Goal: Transaction & Acquisition: Purchase product/service

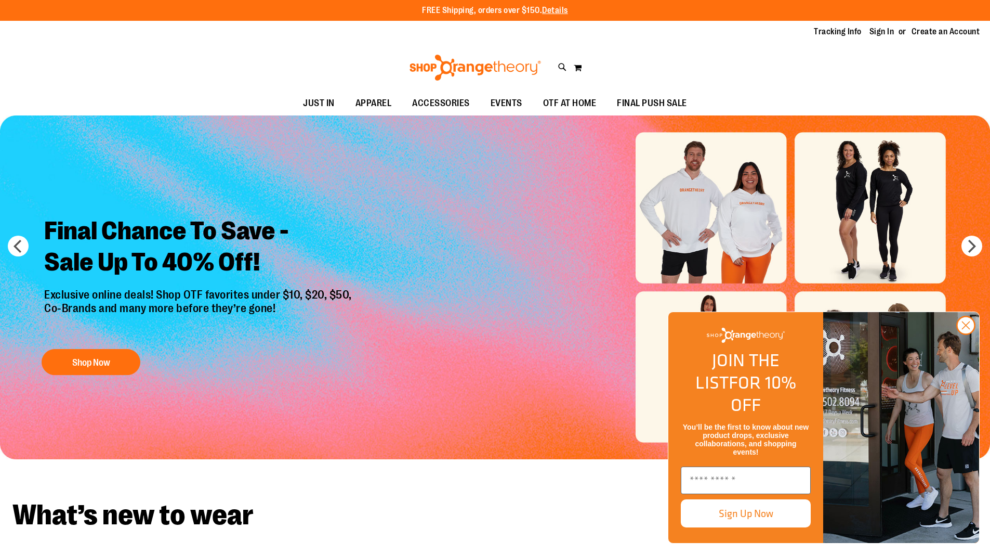
scroll to position [8, 0]
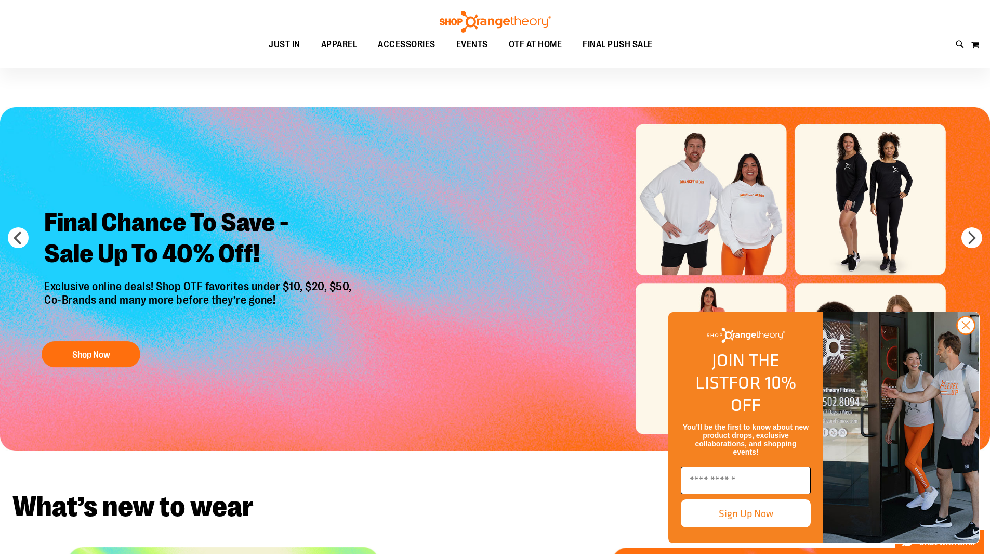
click at [707, 482] on input "Enter email" at bounding box center [746, 480] width 130 height 28
type input "**********"
click at [963, 334] on circle "Close dialog" at bounding box center [965, 325] width 17 height 17
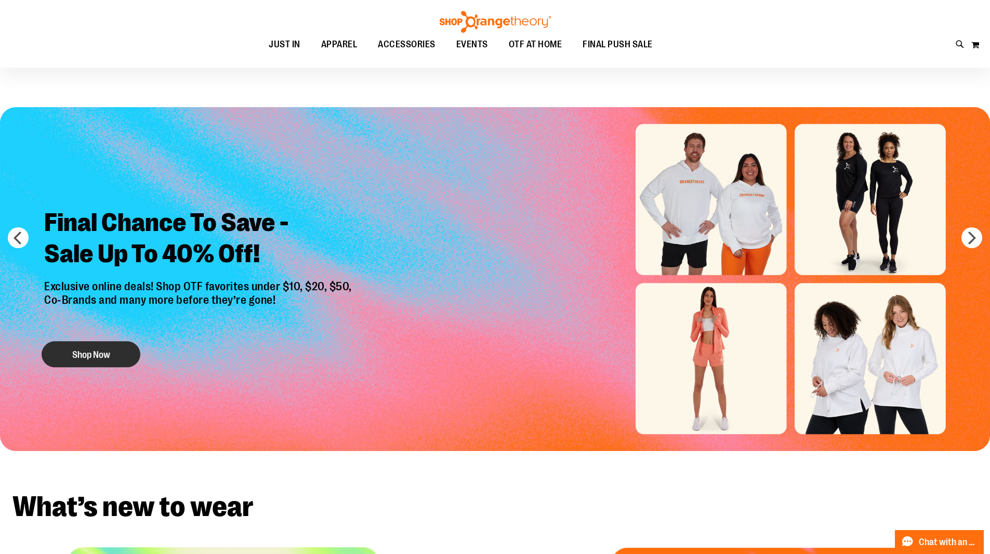
click at [88, 350] on button "Shop Now" at bounding box center [91, 354] width 99 height 26
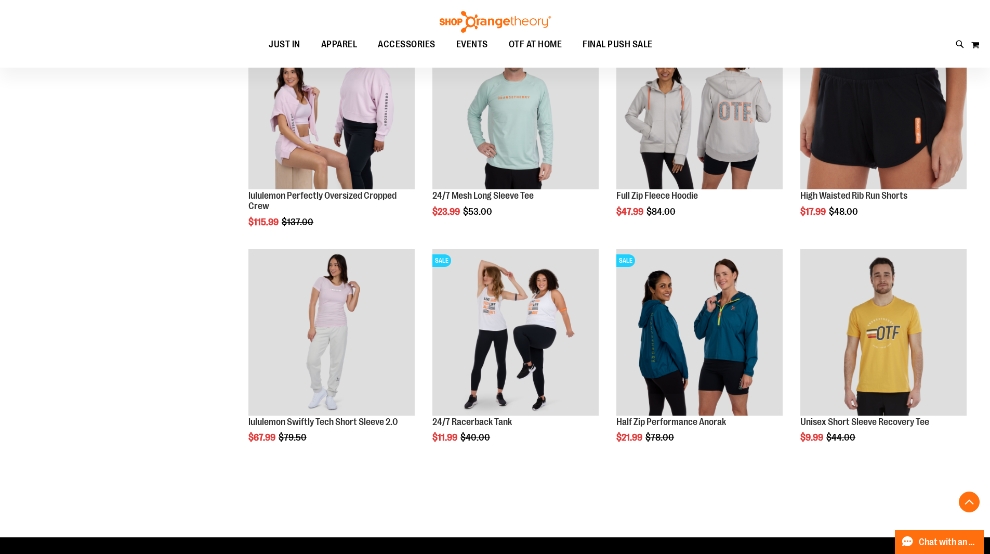
scroll to position [415, 0]
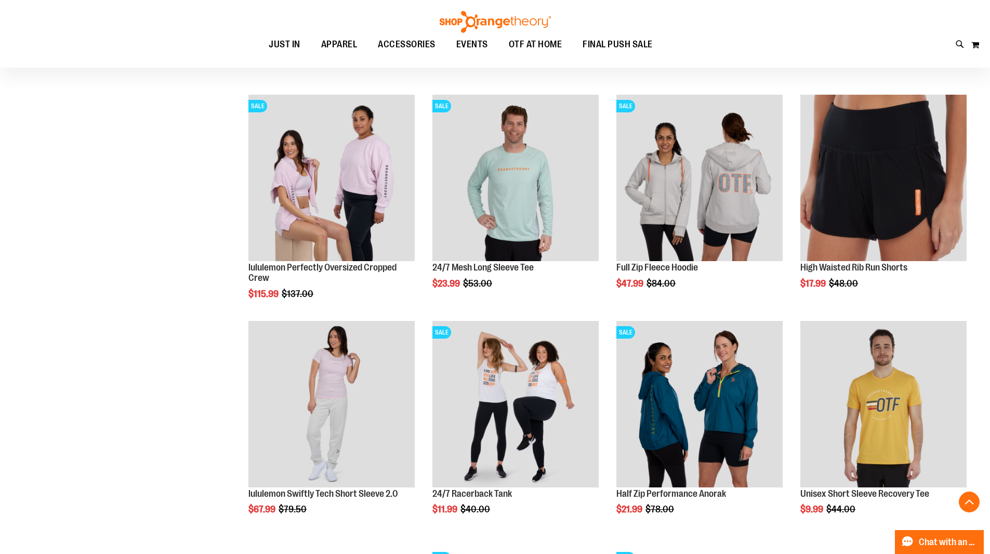
scroll to position [415, 0]
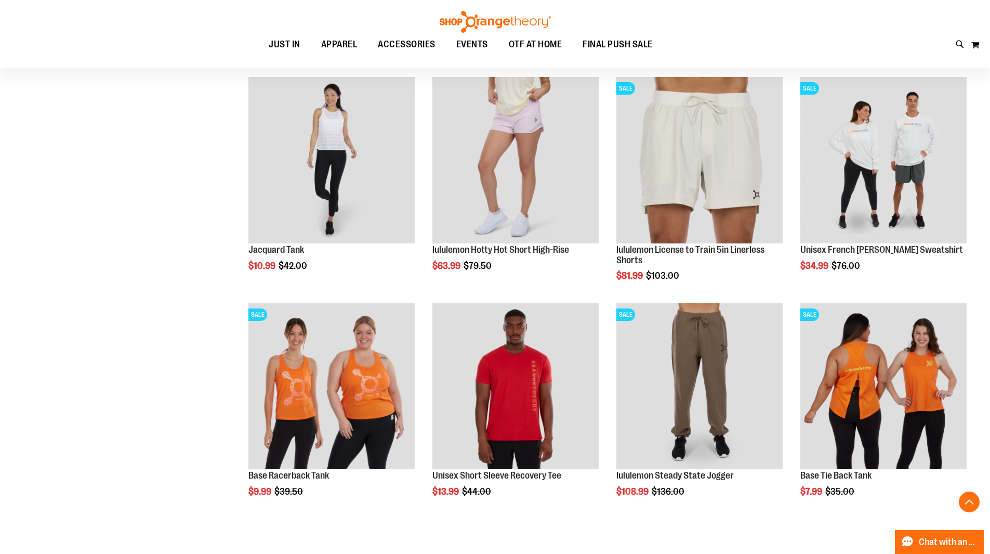
scroll to position [1039, 0]
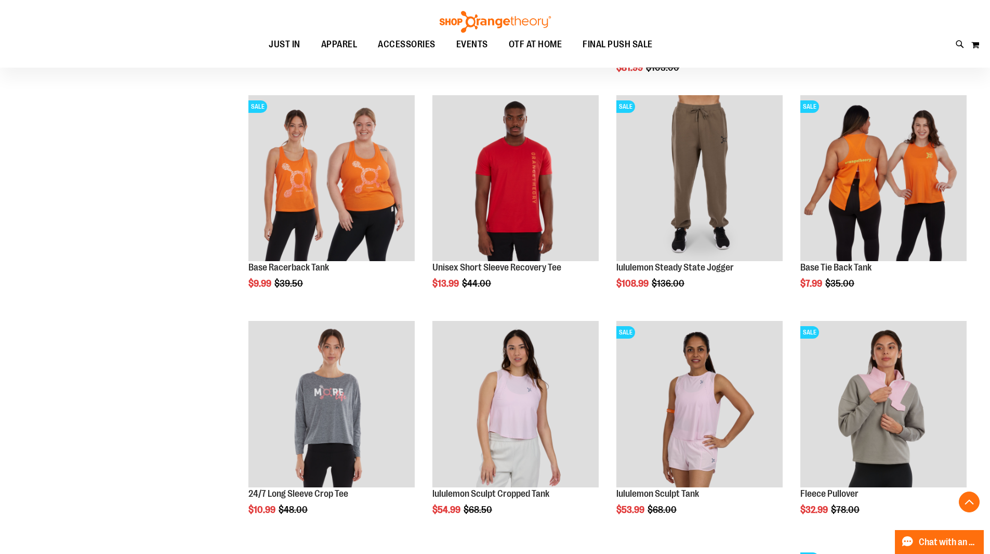
scroll to position [1247, 0]
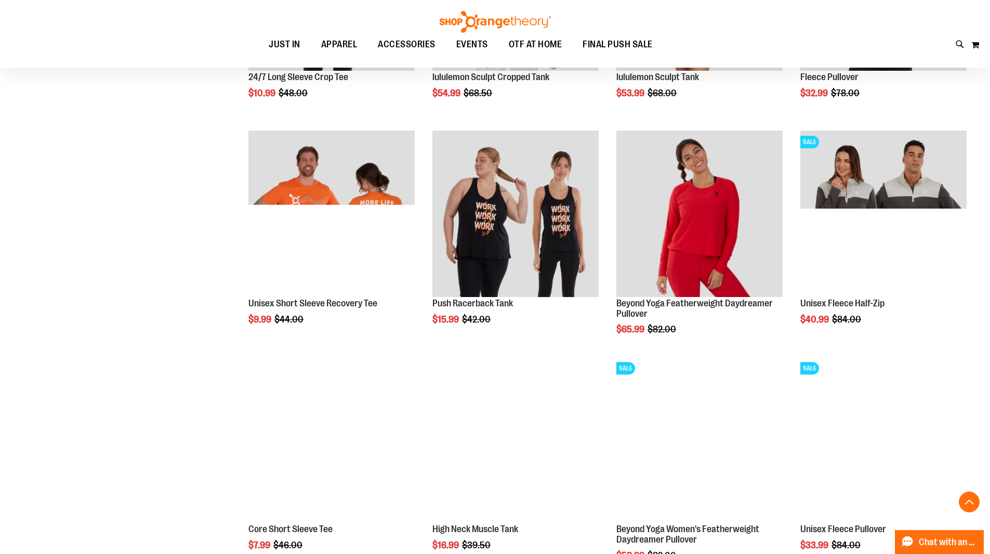
scroll to position [1871, 0]
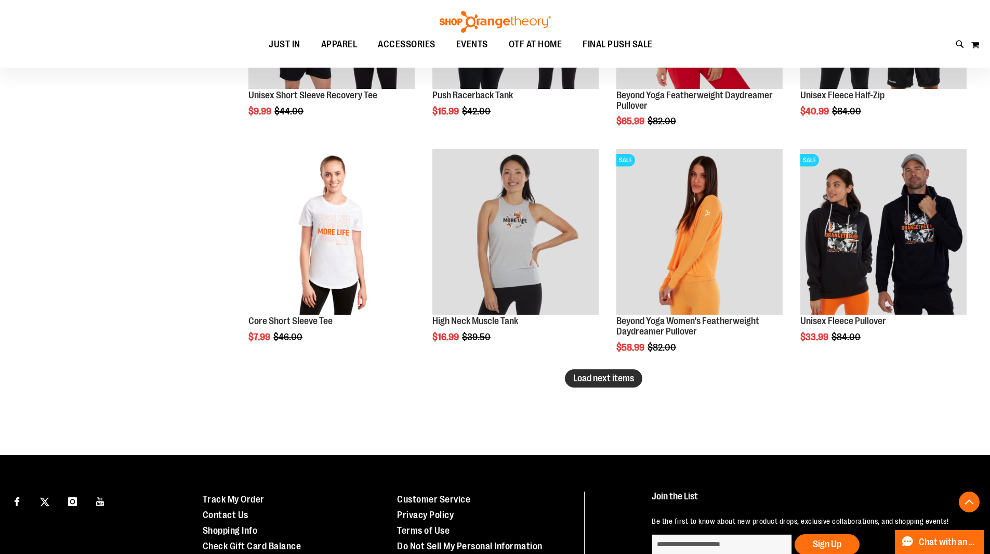
click at [601, 379] on span "Load next items" at bounding box center [603, 378] width 61 height 10
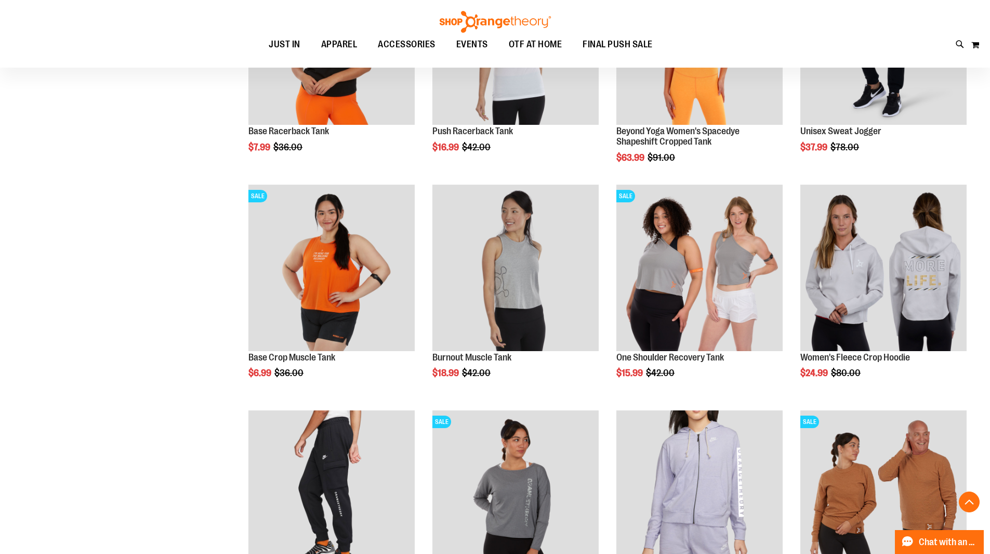
scroll to position [2494, 0]
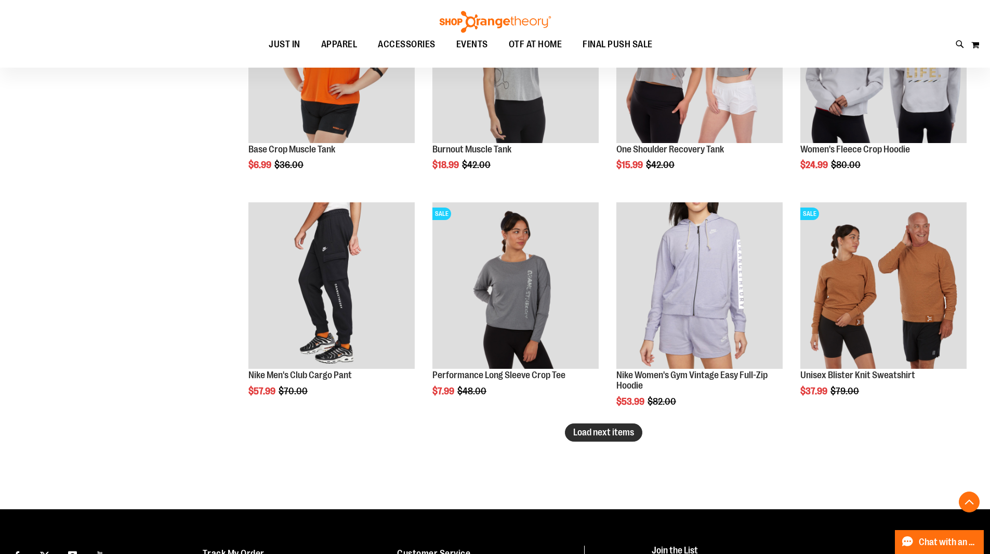
click at [595, 432] on span "Load next items" at bounding box center [603, 432] width 61 height 10
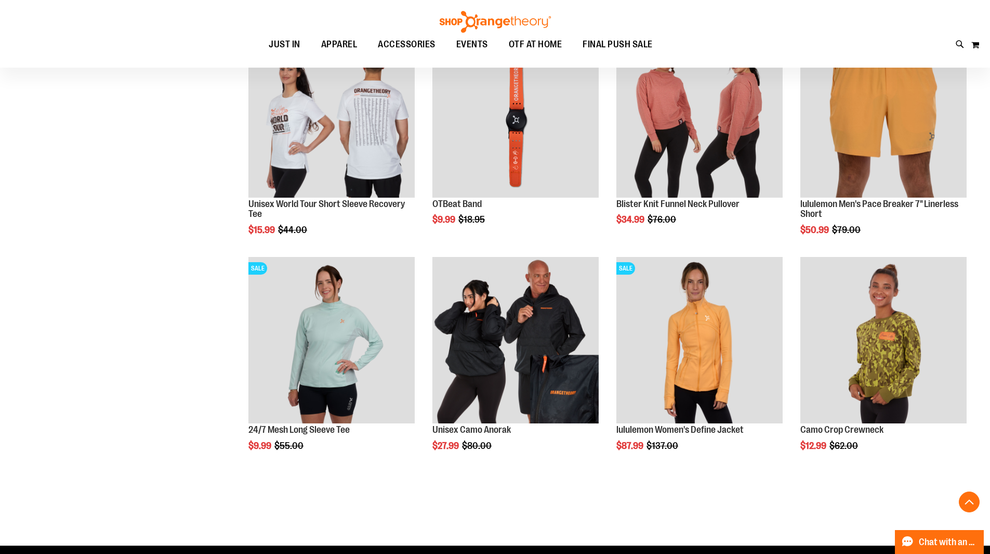
scroll to position [3118, 0]
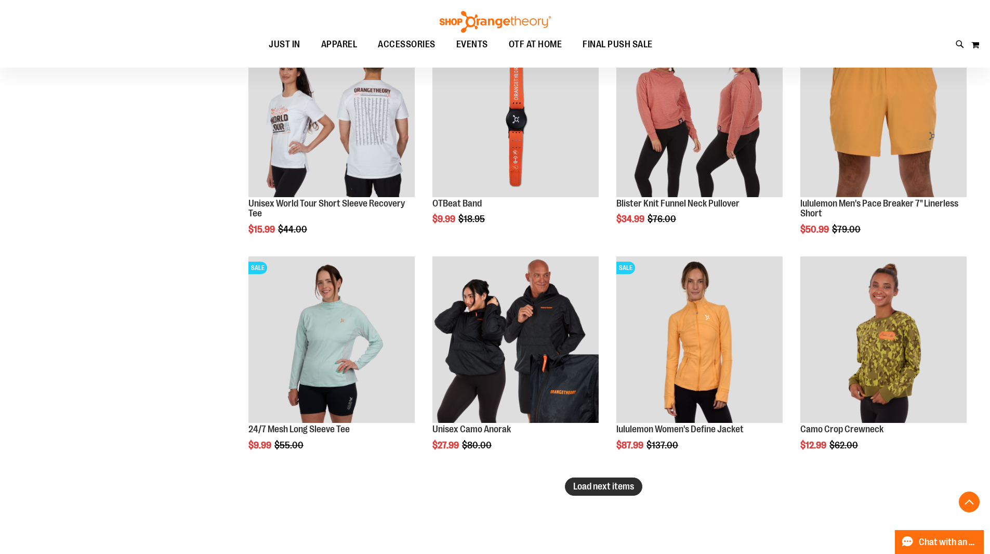
click at [598, 486] on span "Load next items" at bounding box center [603, 486] width 61 height 10
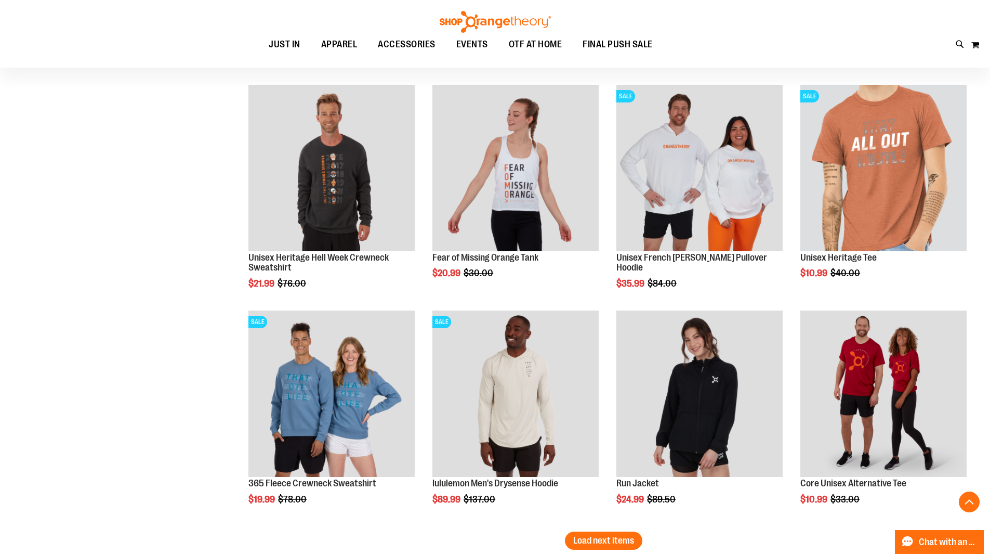
scroll to position [3950, 0]
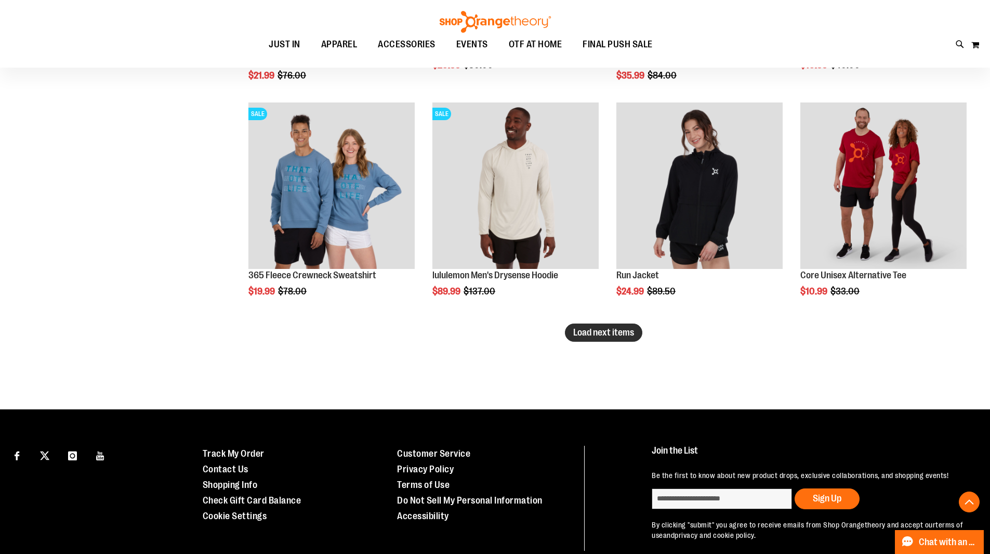
click at [634, 337] on span "Load next items" at bounding box center [603, 332] width 61 height 10
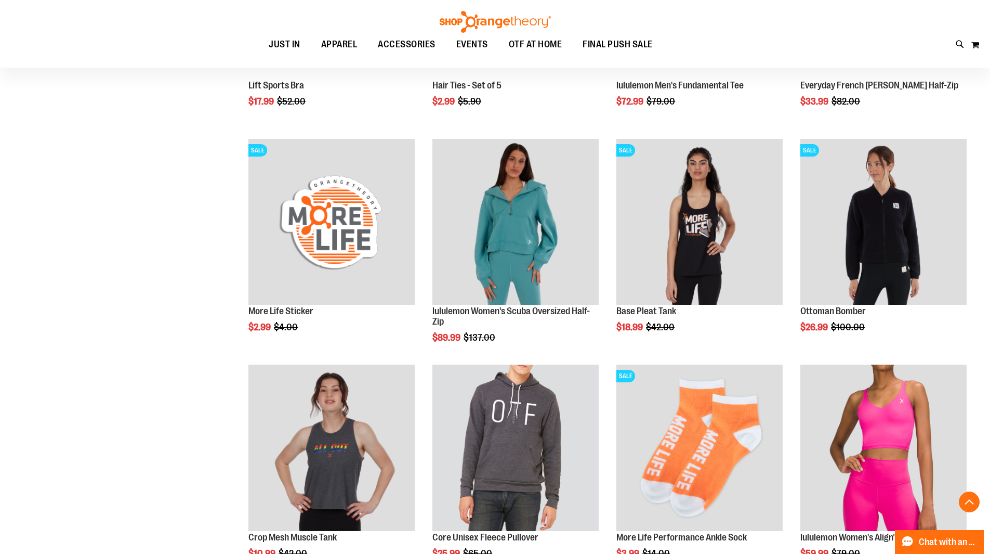
scroll to position [4573, 0]
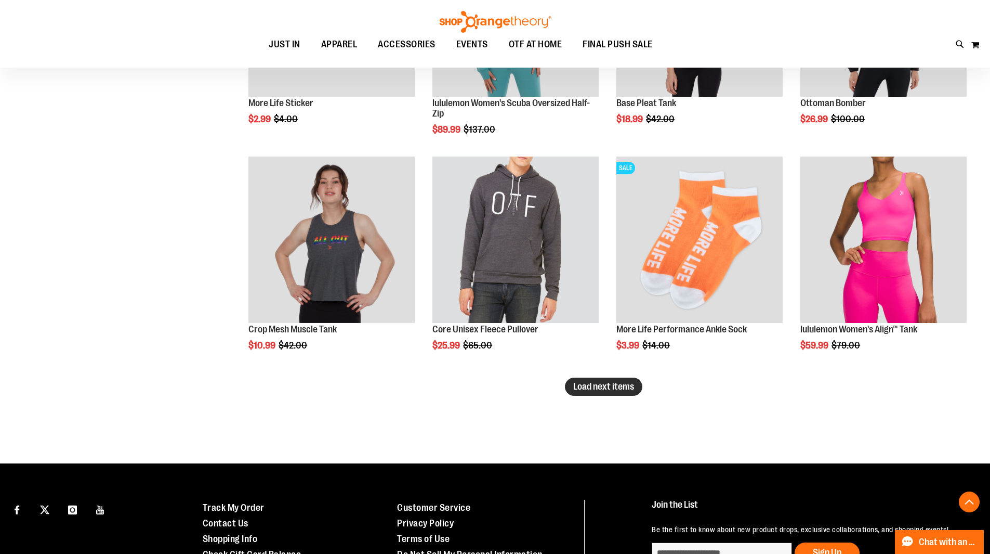
click at [627, 389] on span "Load next items" at bounding box center [603, 386] width 61 height 10
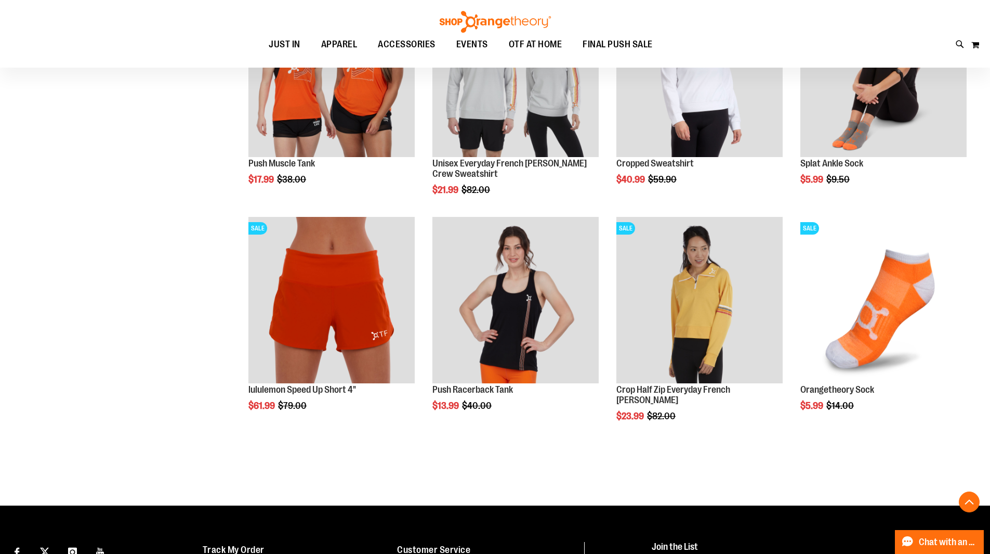
scroll to position [5197, 0]
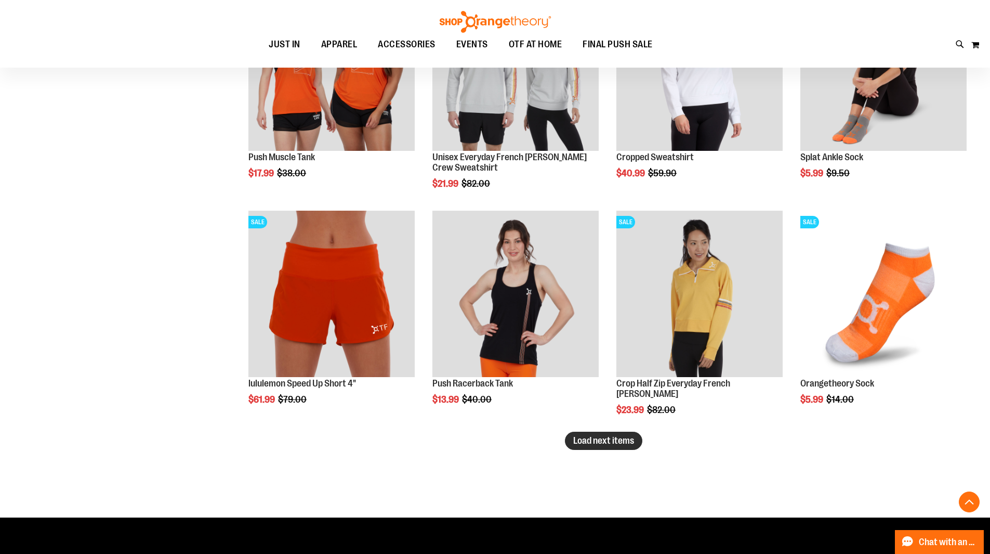
click at [642, 441] on button "Load next items" at bounding box center [603, 440] width 77 height 18
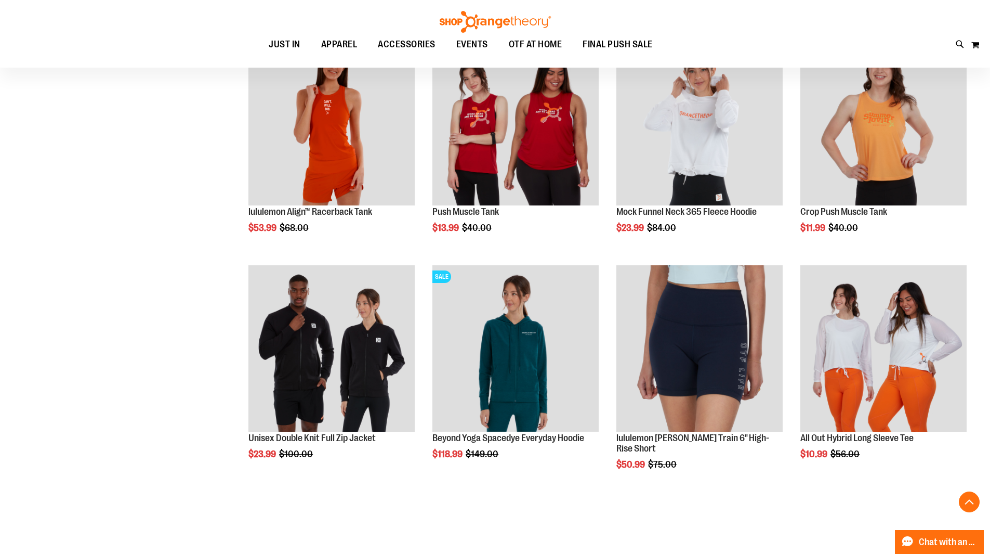
scroll to position [5821, 0]
click at [623, 497] on span "Load next items" at bounding box center [603, 494] width 61 height 10
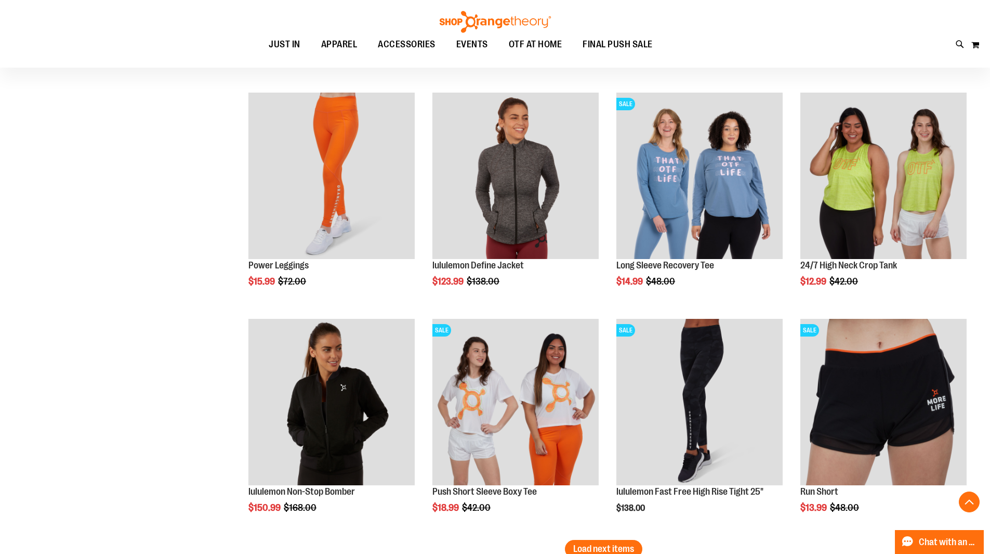
scroll to position [6652, 0]
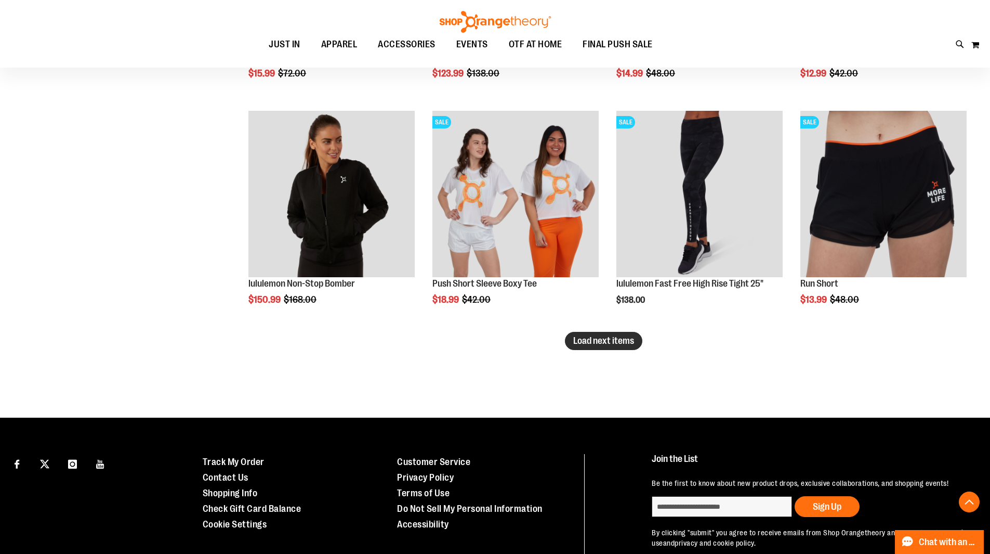
click at [598, 344] on span "Load next items" at bounding box center [603, 340] width 61 height 10
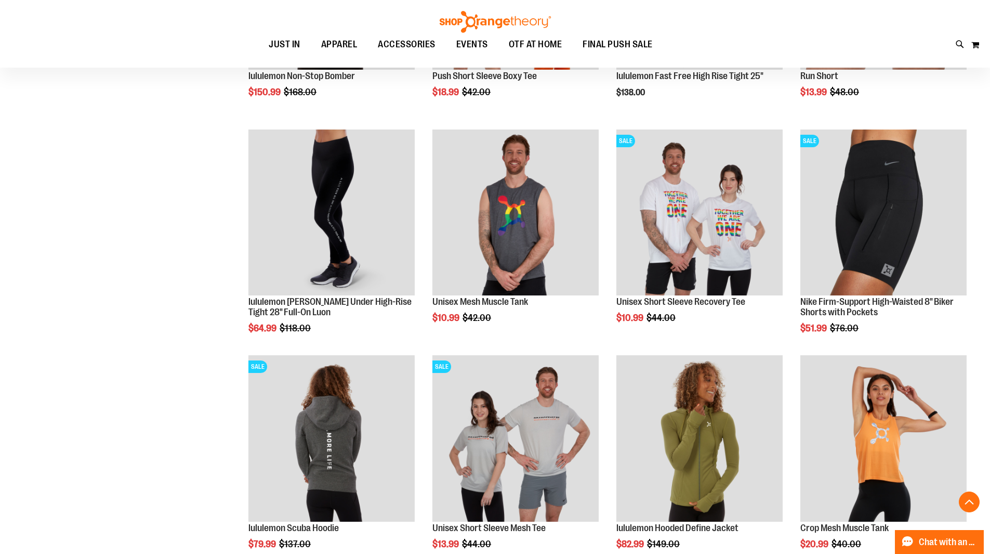
scroll to position [6860, 0]
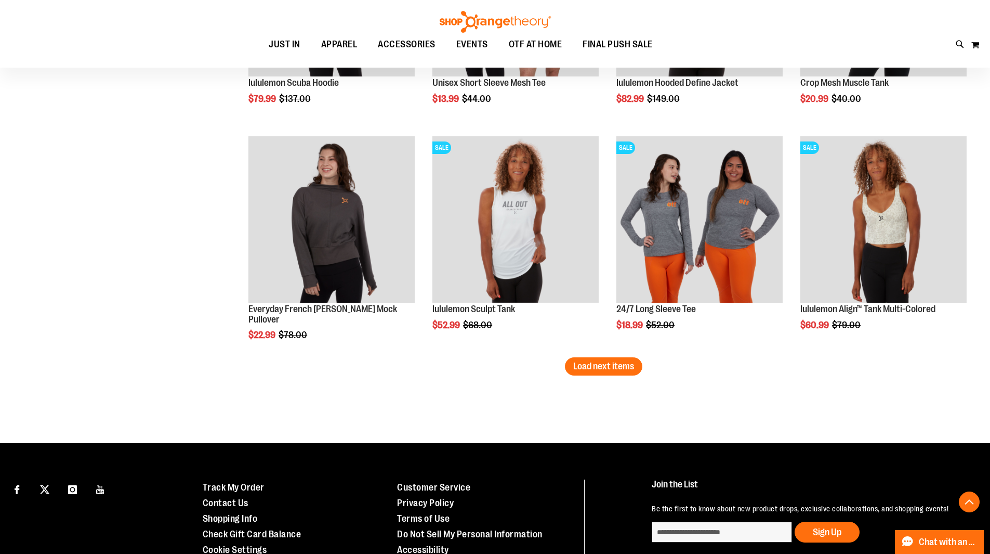
scroll to position [7398, 0]
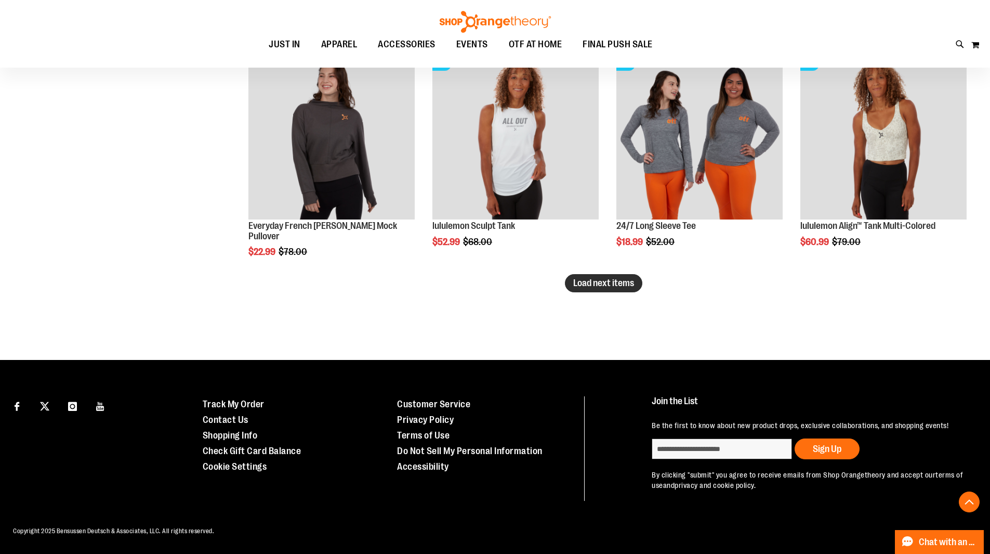
click at [588, 278] on span "Load next items" at bounding box center [603, 283] width 61 height 10
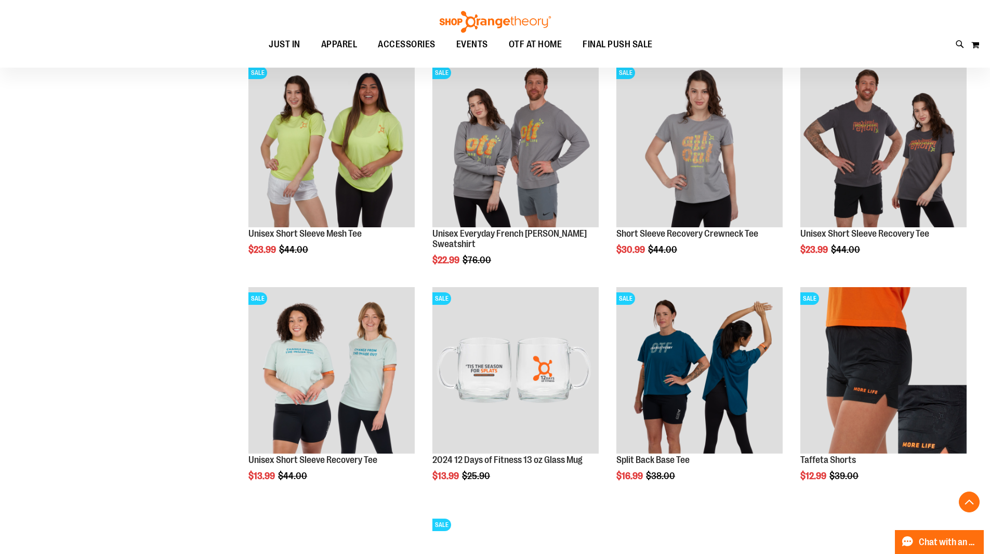
scroll to position [7814, 0]
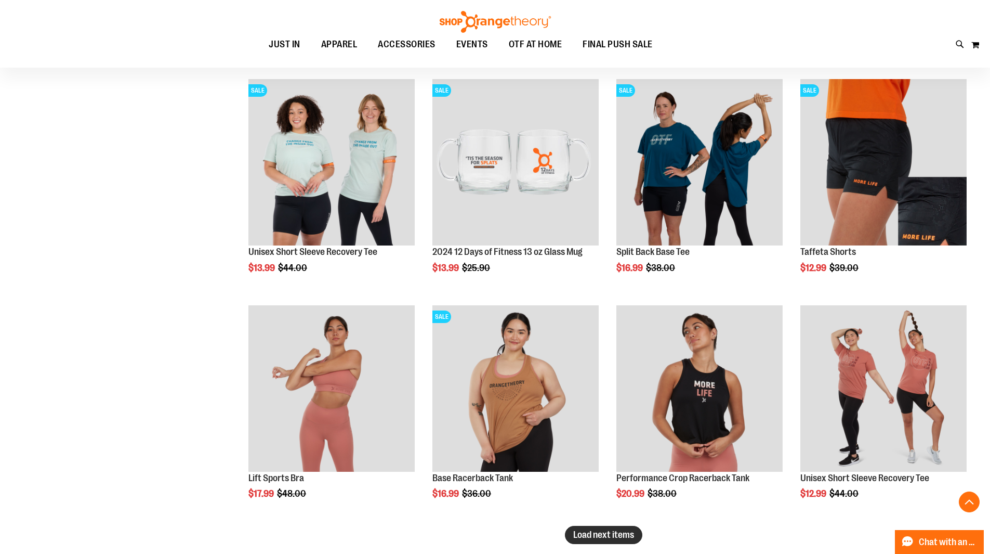
click at [621, 532] on span "Load next items" at bounding box center [603, 534] width 61 height 10
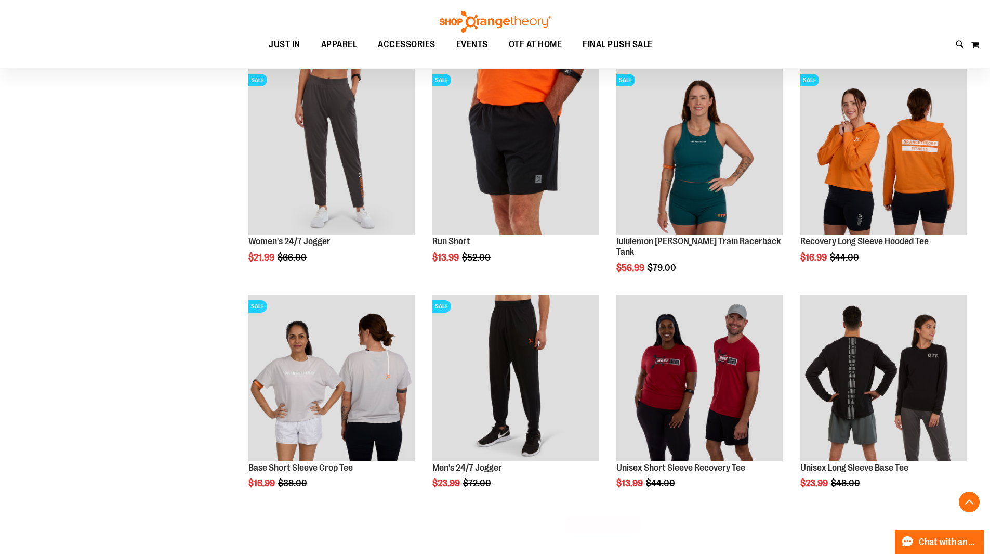
scroll to position [8645, 0]
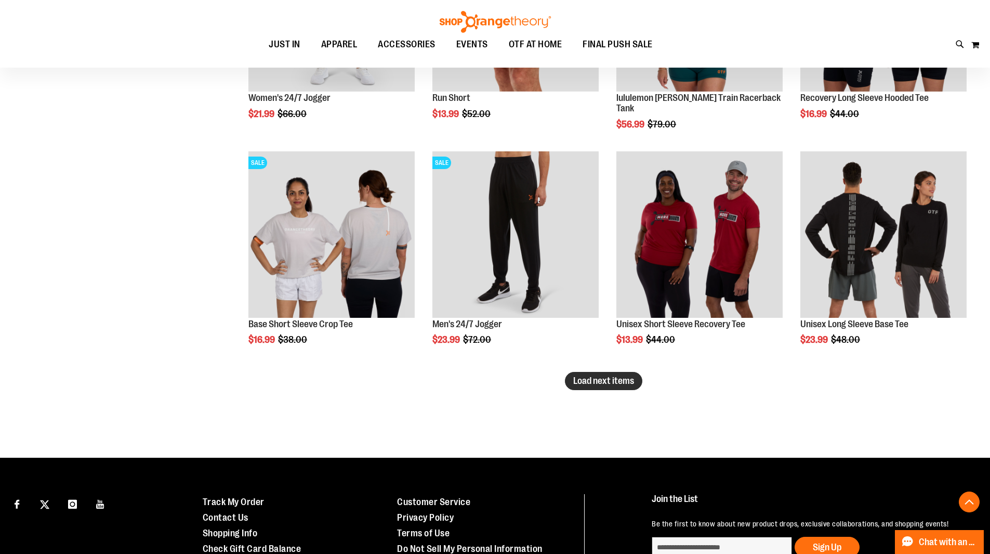
click at [573, 384] on span "Load next items" at bounding box center [603, 380] width 61 height 10
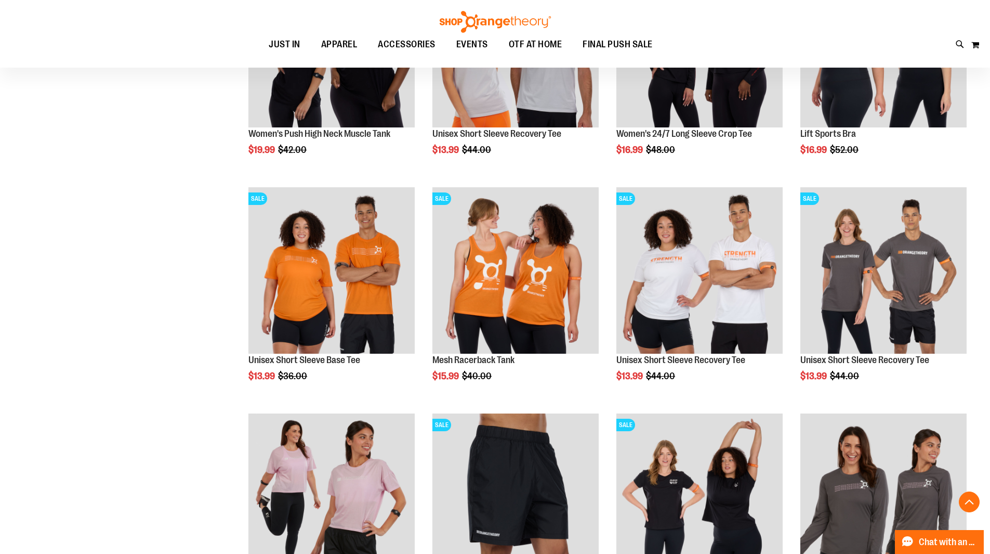
scroll to position [9269, 0]
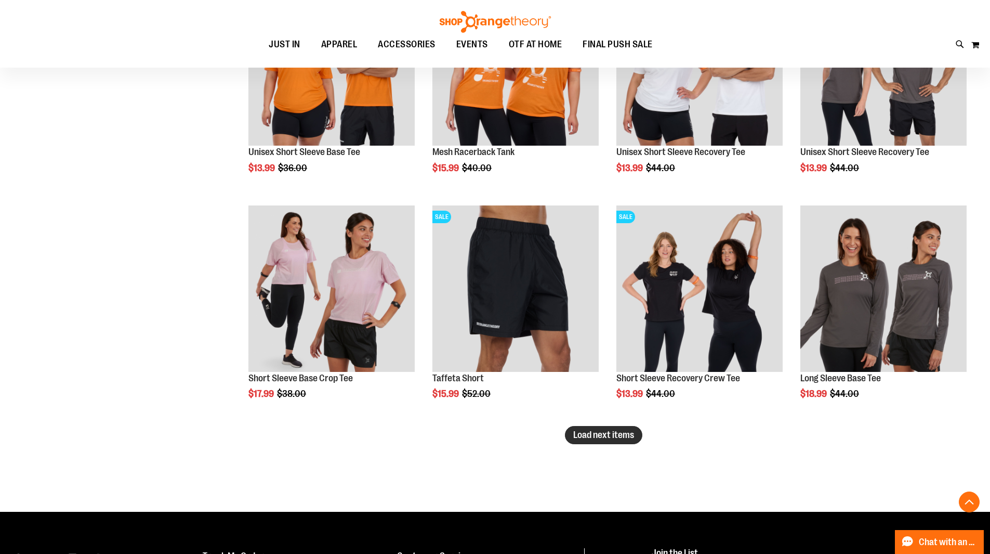
click at [616, 439] on span "Load next items" at bounding box center [603, 434] width 61 height 10
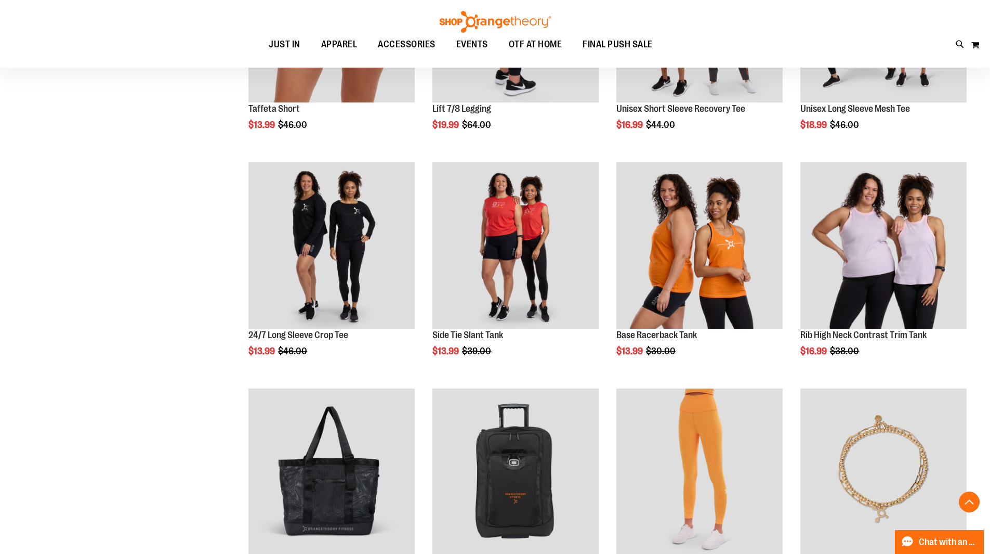
scroll to position [9893, 0]
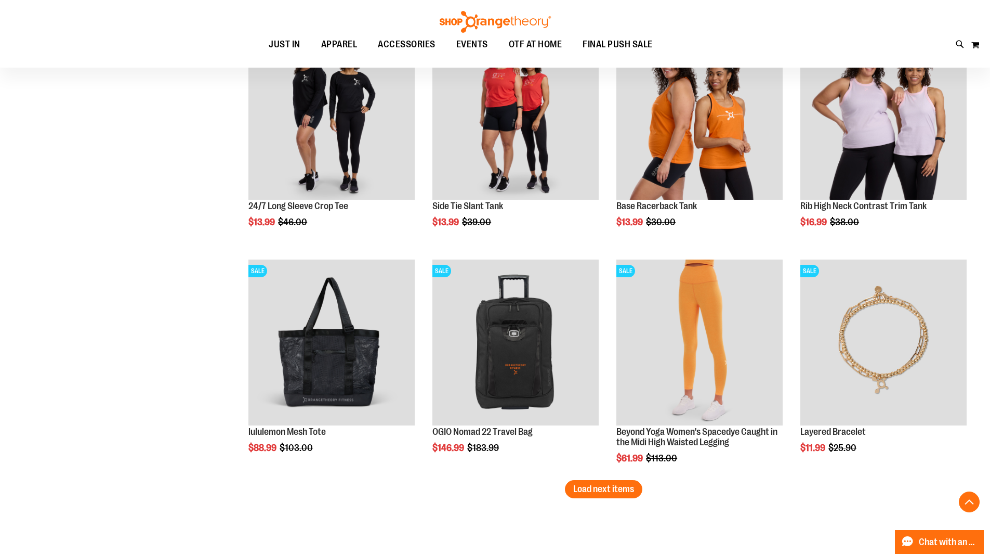
click at [582, 491] on span "Load next items" at bounding box center [603, 488] width 61 height 10
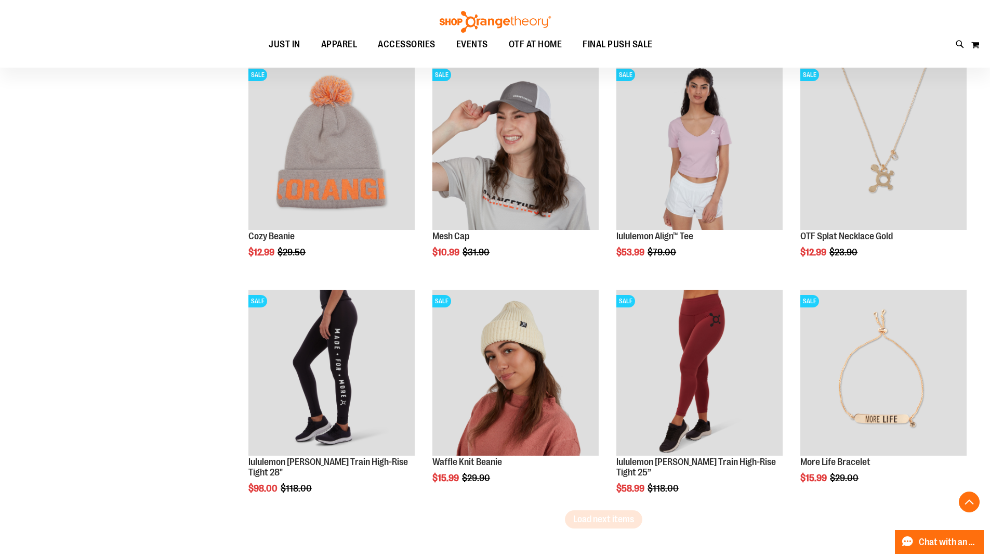
scroll to position [10724, 0]
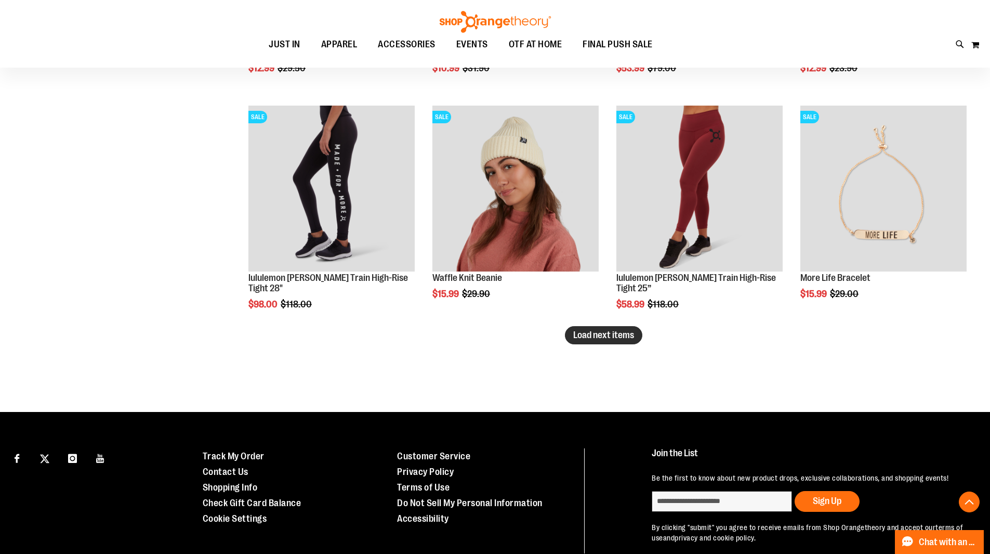
click at [627, 333] on span "Load next items" at bounding box center [603, 335] width 61 height 10
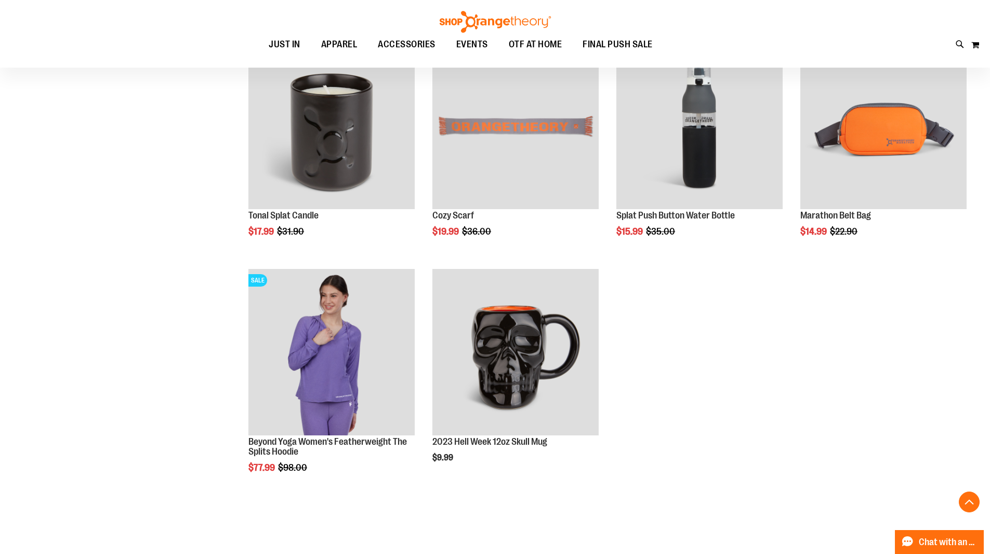
scroll to position [11012, 0]
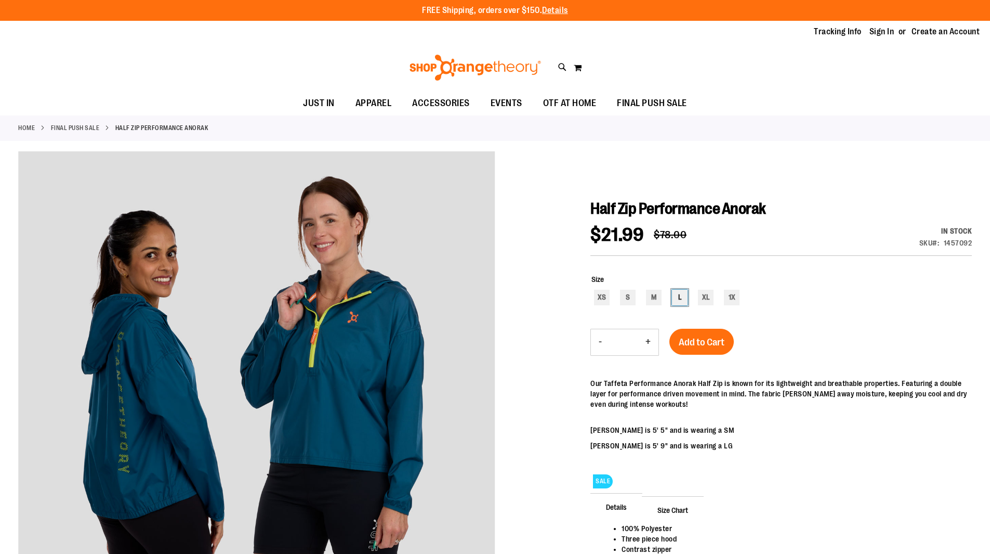
click at [682, 299] on div "L" at bounding box center [680, 298] width 16 height 16
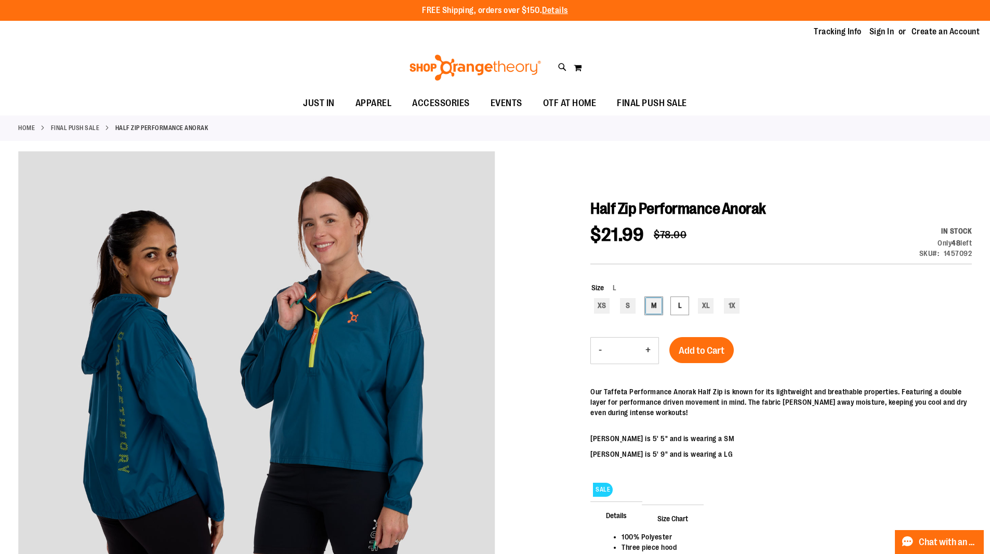
click at [654, 306] on div "M" at bounding box center [654, 306] width 16 height 16
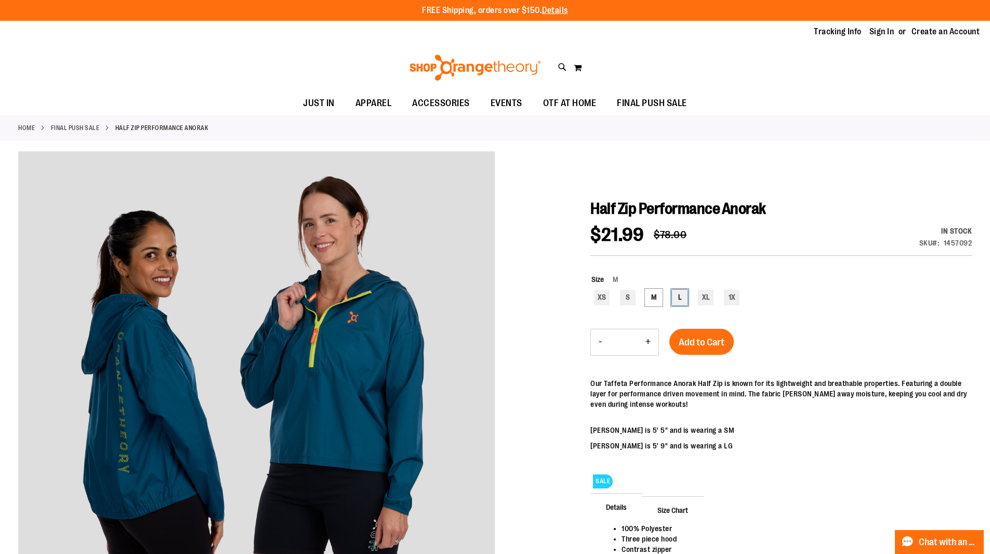
click at [677, 295] on div "L" at bounding box center [680, 298] width 16 height 16
type input "***"
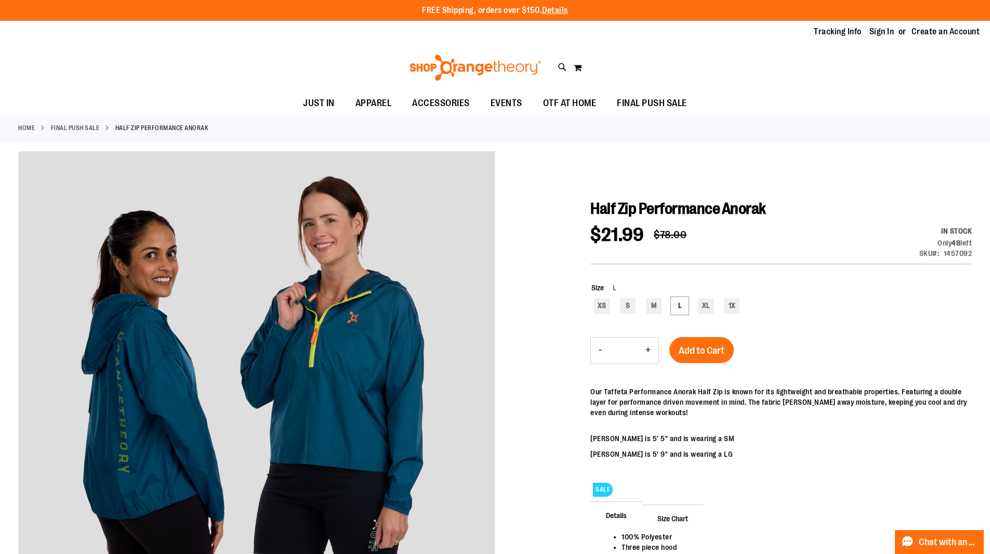
click at [550, 298] on div at bounding box center [495, 418] width 954 height 534
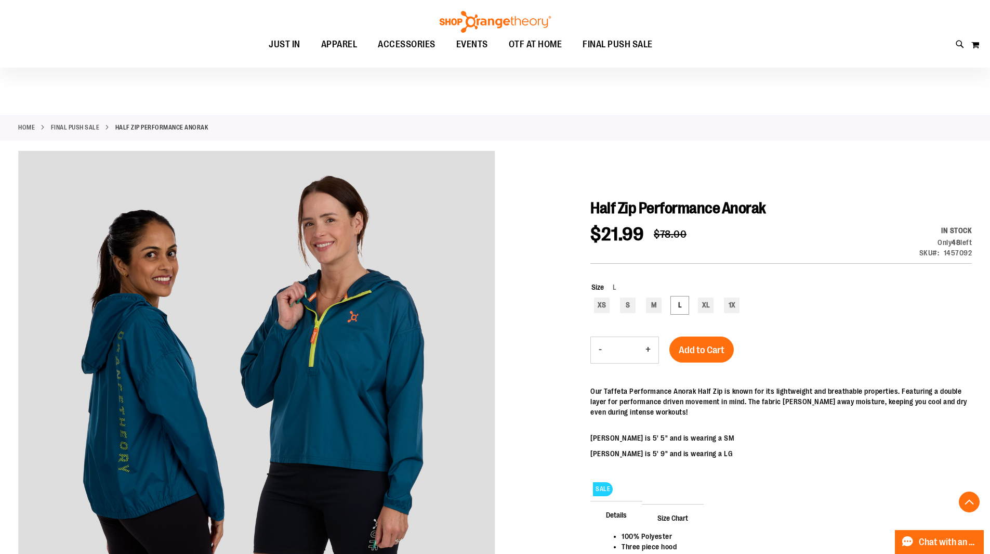
scroll to position [207, 0]
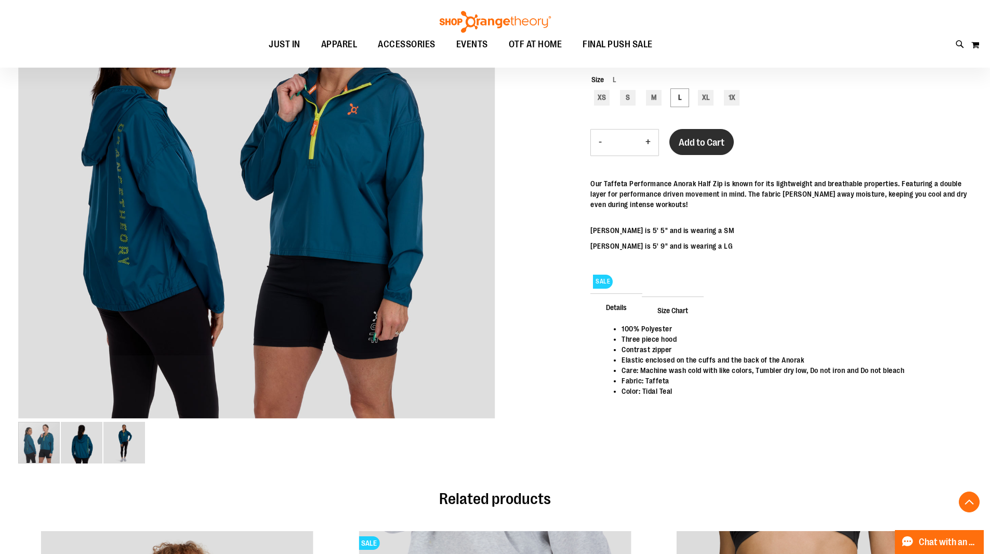
click at [708, 148] on button "Add to Cart" at bounding box center [701, 142] width 64 height 26
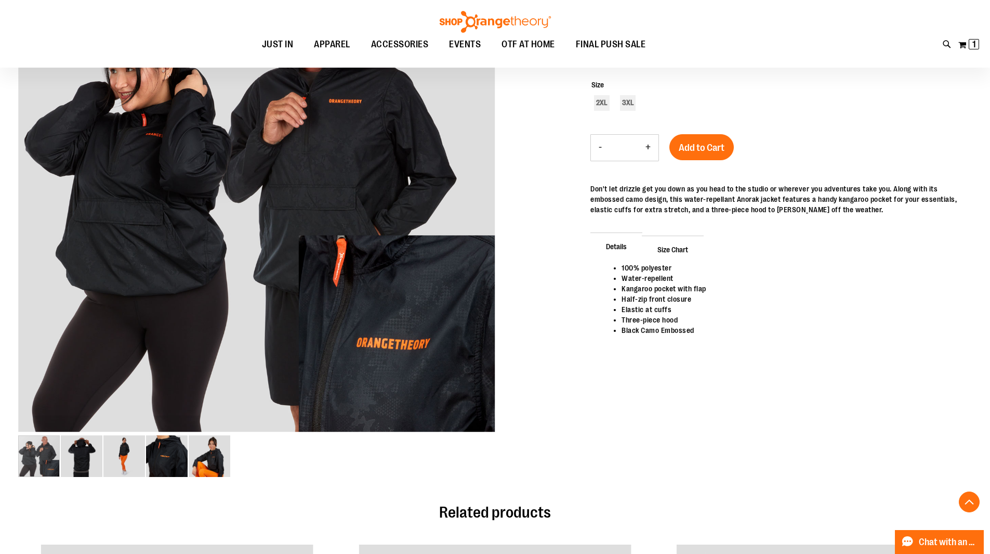
scroll to position [207, 0]
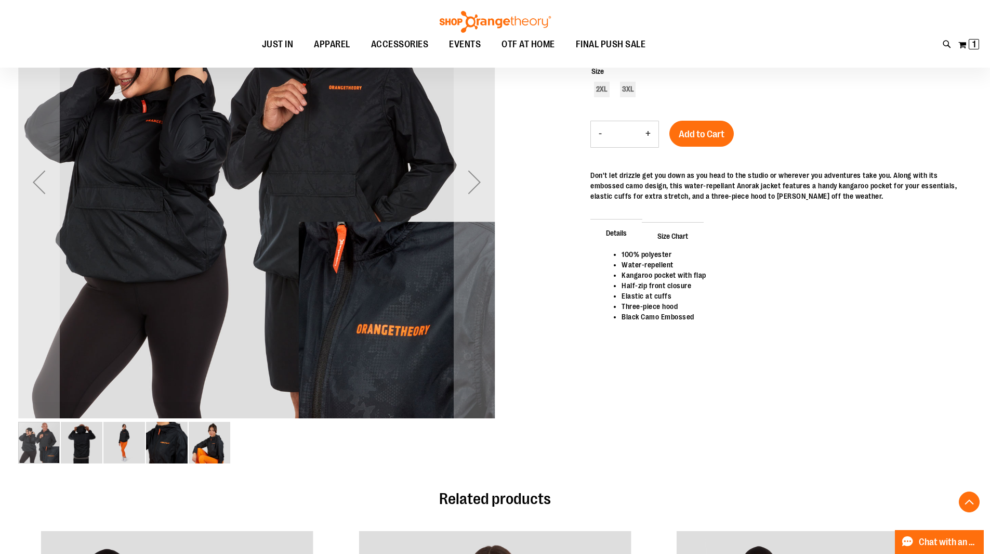
click at [138, 448] on img "image 3 of 5" at bounding box center [124, 443] width 42 height 42
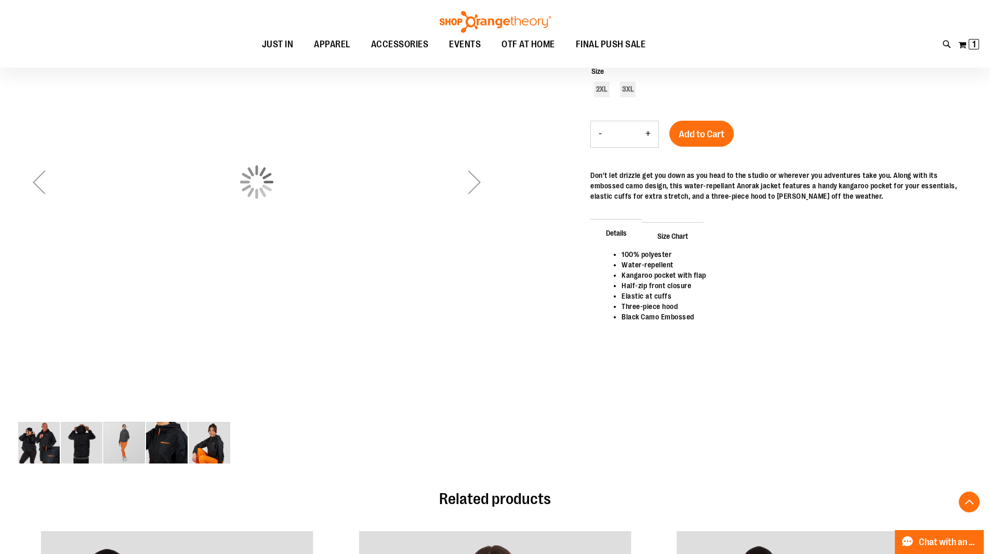
click at [75, 439] on img "image 2 of 5" at bounding box center [82, 443] width 42 height 42
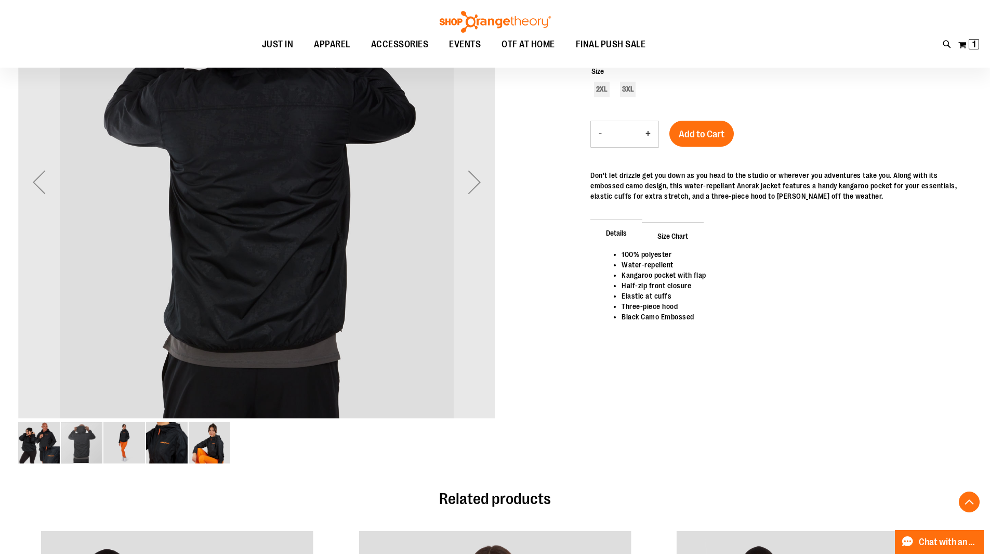
click at [212, 446] on img "image 5 of 5" at bounding box center [210, 443] width 42 height 42
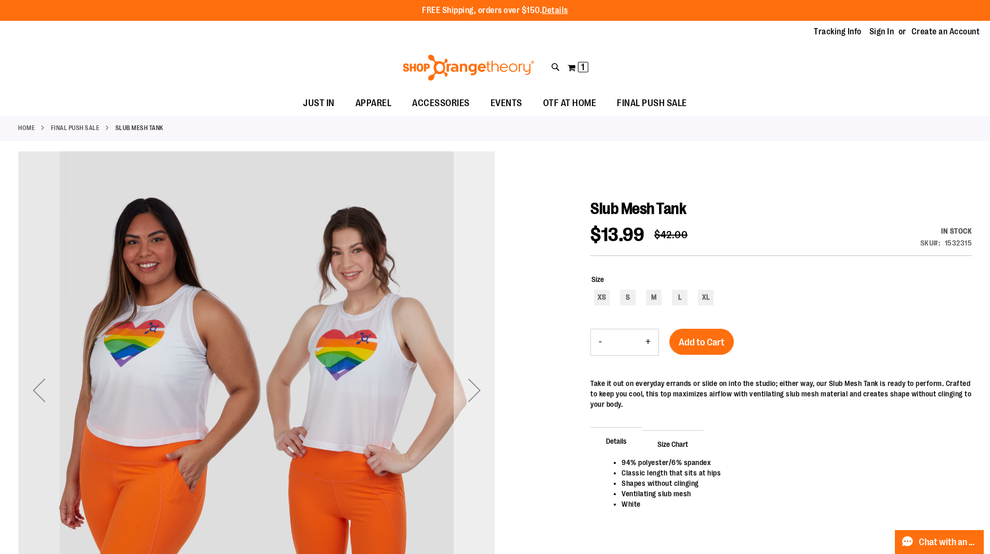
click at [478, 384] on div "Next" at bounding box center [475, 390] width 42 height 42
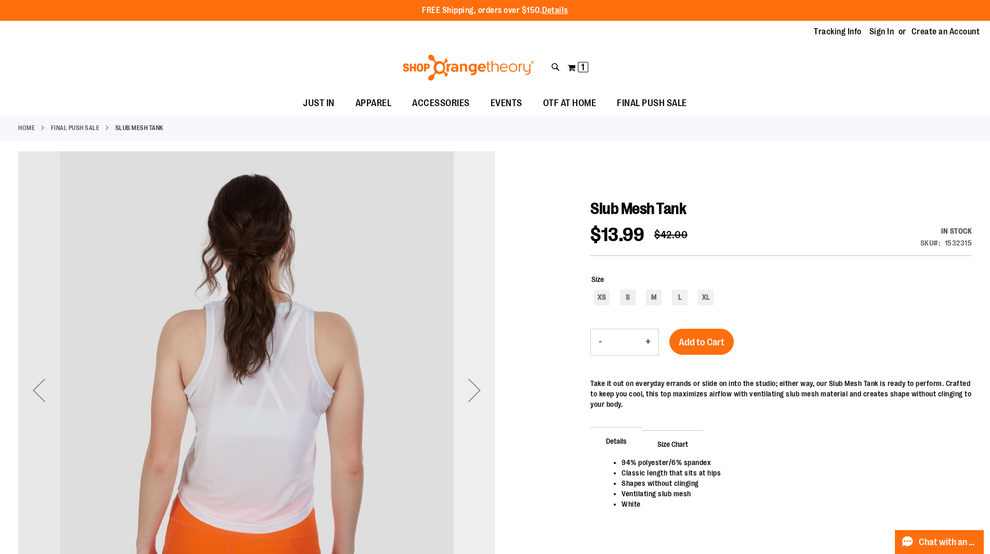
click at [478, 383] on div "Next" at bounding box center [475, 390] width 42 height 42
